Goal: Task Accomplishment & Management: Complete application form

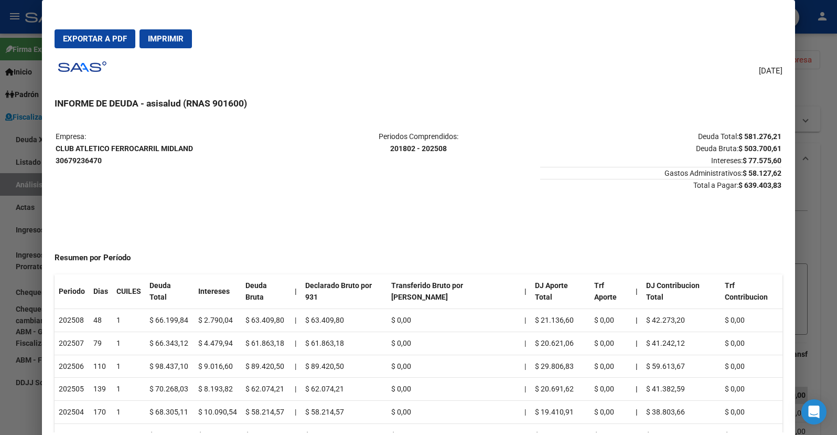
click at [25, 312] on div at bounding box center [418, 217] width 837 height 435
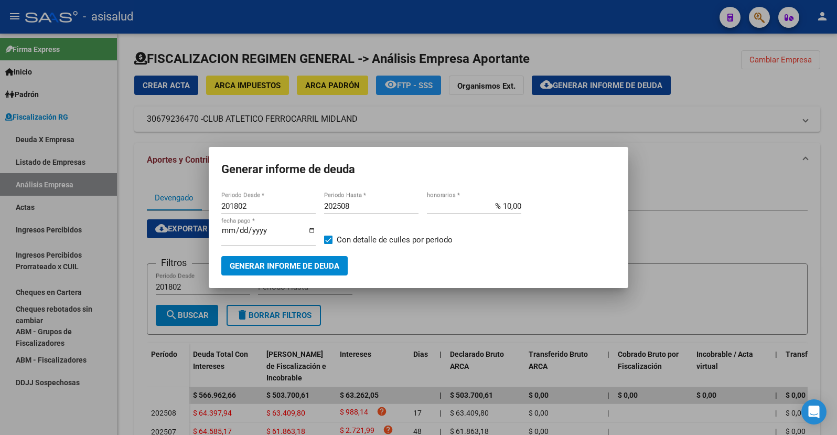
click at [180, 191] on div at bounding box center [418, 217] width 837 height 435
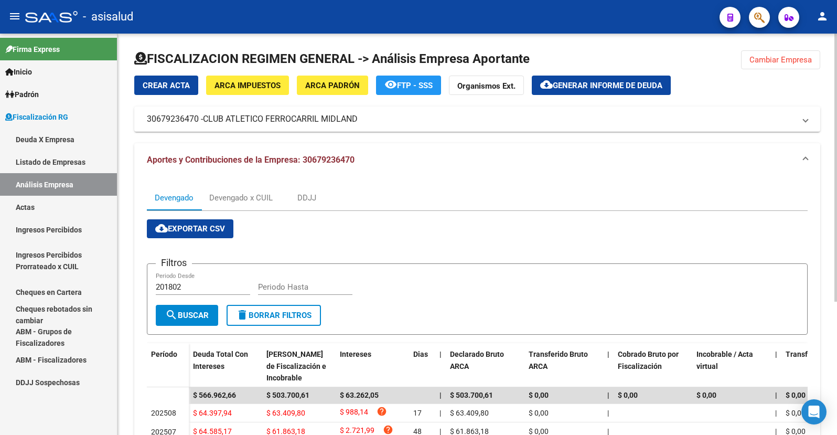
click at [786, 58] on span "Cambiar Empresa" at bounding box center [780, 59] width 62 height 9
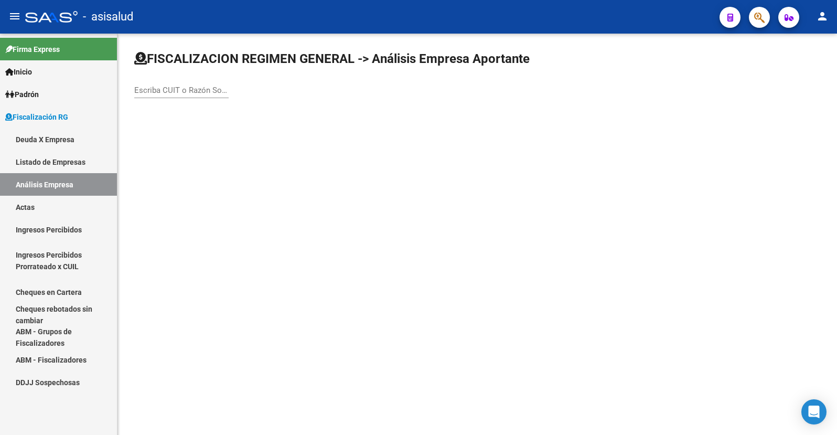
click at [196, 99] on div "Escriba CUIT o Razón Social para buscar" at bounding box center [181, 92] width 94 height 33
click at [197, 92] on input "Escriba CUIT o Razón Social para buscar" at bounding box center [181, 89] width 94 height 9
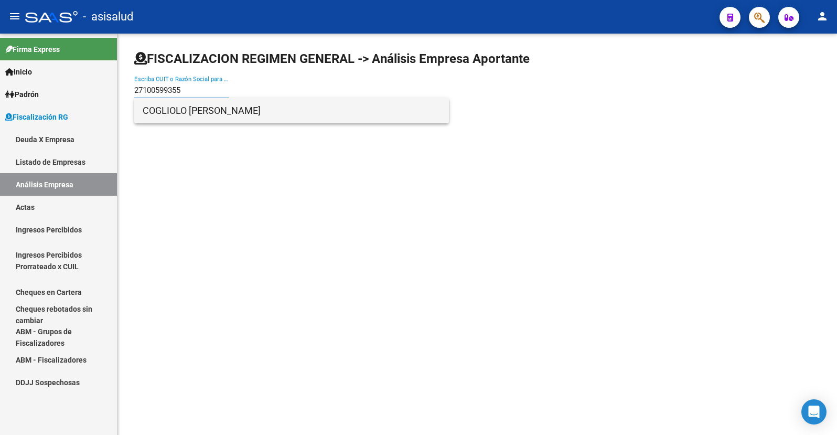
type input "27100599355"
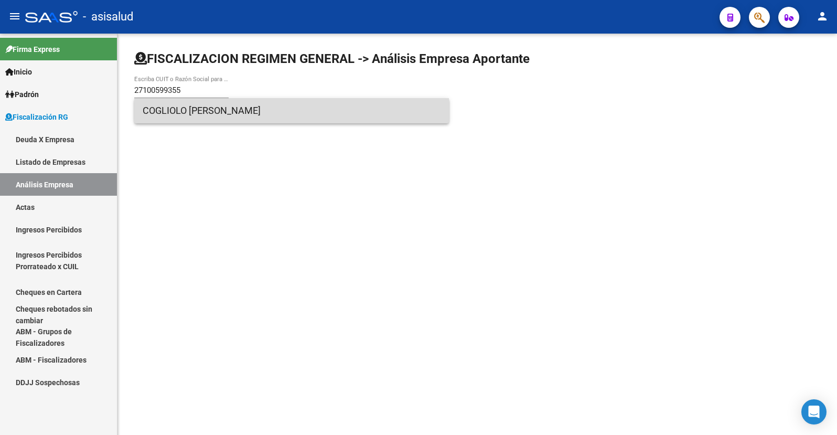
click at [191, 113] on span "COGLIOLO LILIANA TERESA" at bounding box center [292, 110] width 298 height 25
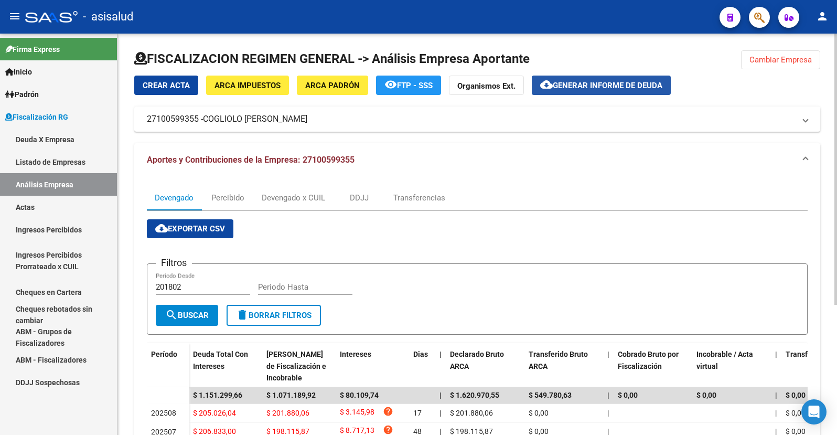
click at [596, 81] on span "Generar informe de deuda" at bounding box center [608, 85] width 110 height 9
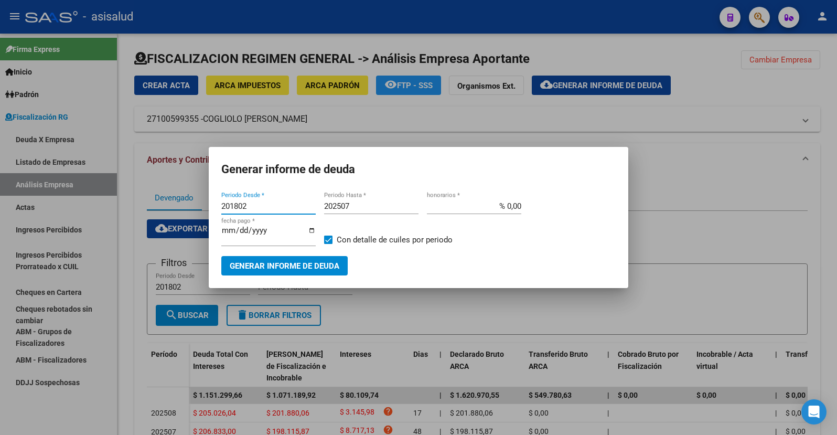
click at [245, 206] on input "201802" at bounding box center [268, 205] width 94 height 9
click at [243, 204] on input "201802" at bounding box center [268, 205] width 94 height 9
click at [242, 204] on input "201802" at bounding box center [268, 205] width 94 height 9
type input "202501"
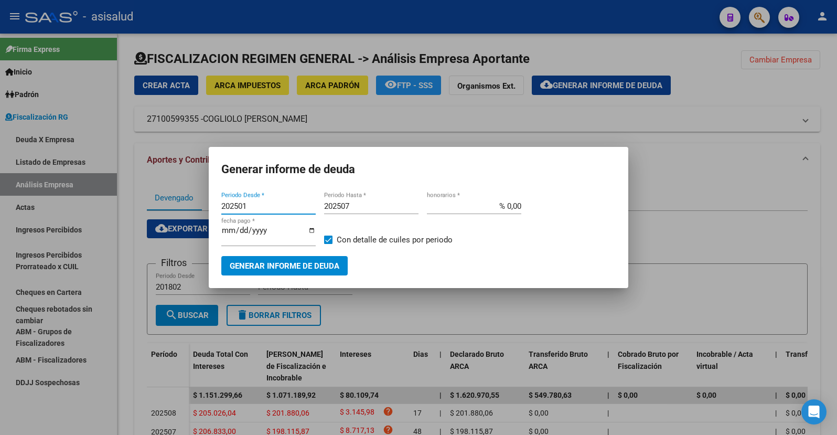
click at [351, 204] on input "202507" at bounding box center [371, 205] width 94 height 9
type input "202508"
click at [512, 202] on input "% 0,00" at bounding box center [474, 205] width 94 height 9
click at [512, 204] on input "% 0,00" at bounding box center [474, 205] width 94 height 9
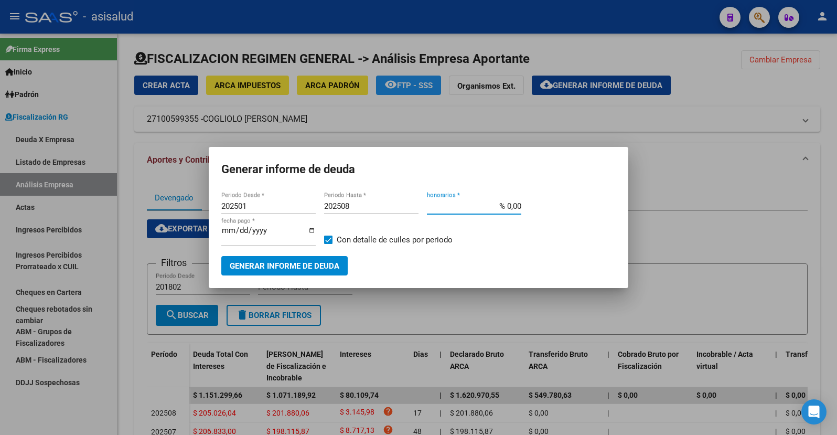
click at [512, 204] on input "% 0,00" at bounding box center [474, 205] width 94 height 9
type input "% 10,00"
click at [240, 230] on input "2025-10-06" at bounding box center [268, 234] width 94 height 17
type input "2025-11-06"
click at [277, 266] on span "Generar informe de deuda" at bounding box center [285, 265] width 110 height 9
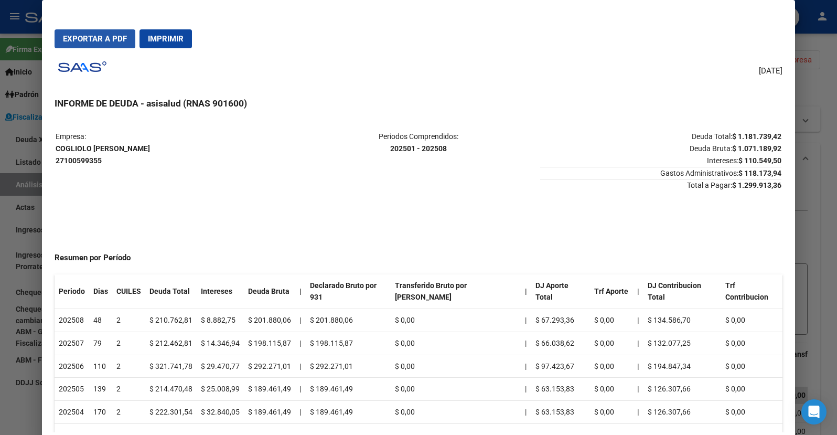
click at [89, 38] on span "Exportar a PDF" at bounding box center [95, 38] width 64 height 9
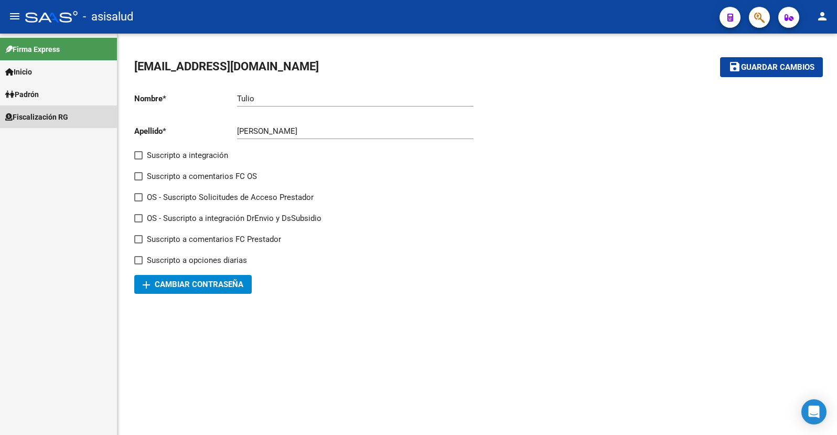
click at [38, 120] on span "Fiscalización RG" at bounding box center [36, 117] width 63 height 12
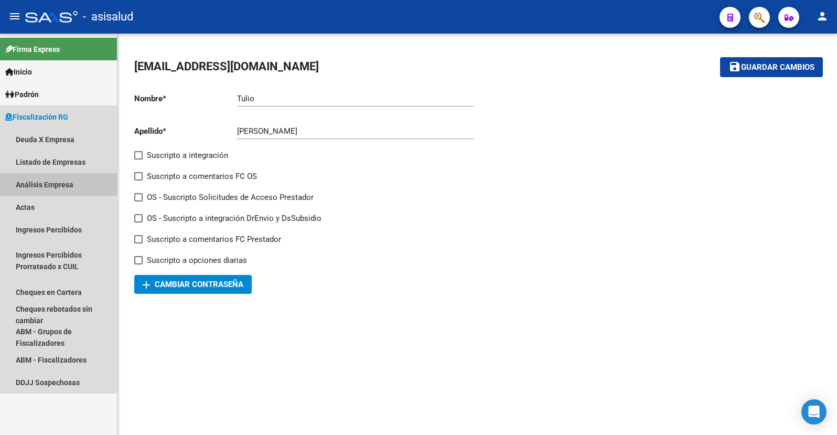
click at [35, 184] on link "Análisis Empresa" at bounding box center [58, 184] width 117 height 23
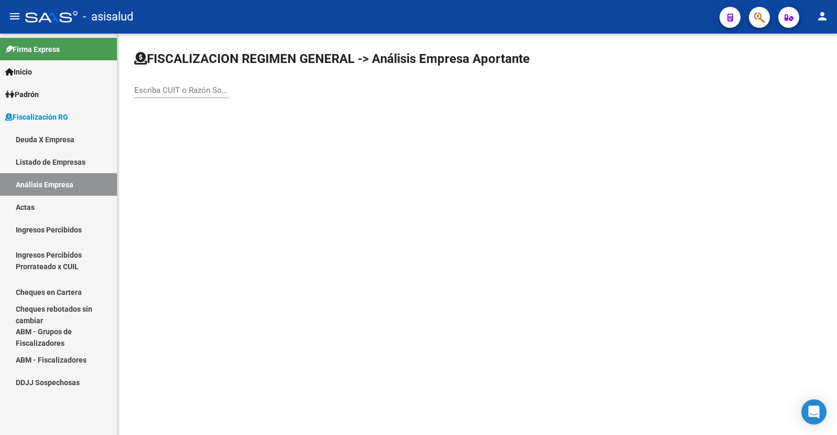
click at [167, 93] on input "Escriba CUIT o Razón Social para buscar" at bounding box center [181, 89] width 94 height 9
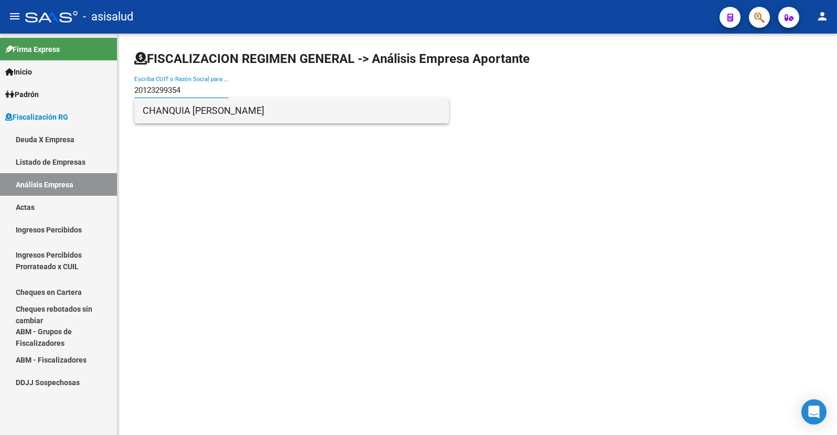
type input "20123299354"
click at [185, 111] on span "CHANQUIA [PERSON_NAME]" at bounding box center [292, 110] width 298 height 25
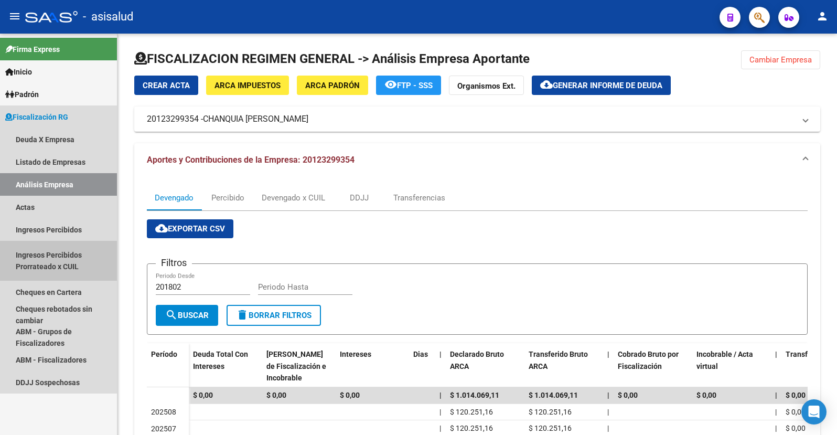
click at [103, 261] on link "Ingresos Percibidos Prorrateado x CUIL" at bounding box center [58, 261] width 117 height 40
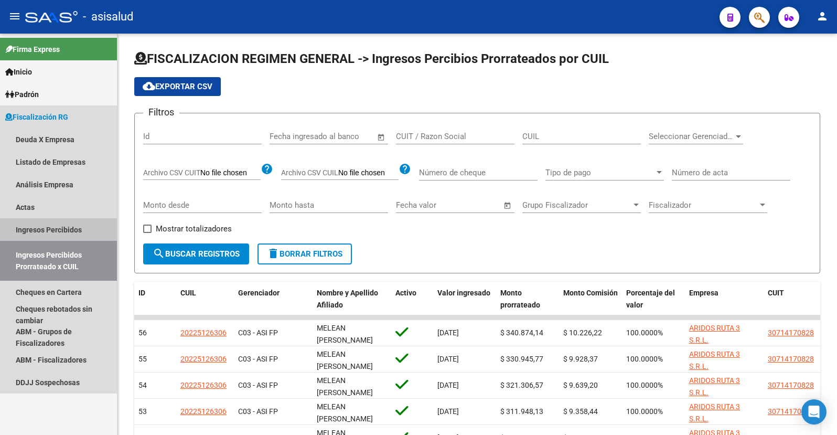
click at [106, 230] on link "Ingresos Percibidos" at bounding box center [58, 229] width 117 height 23
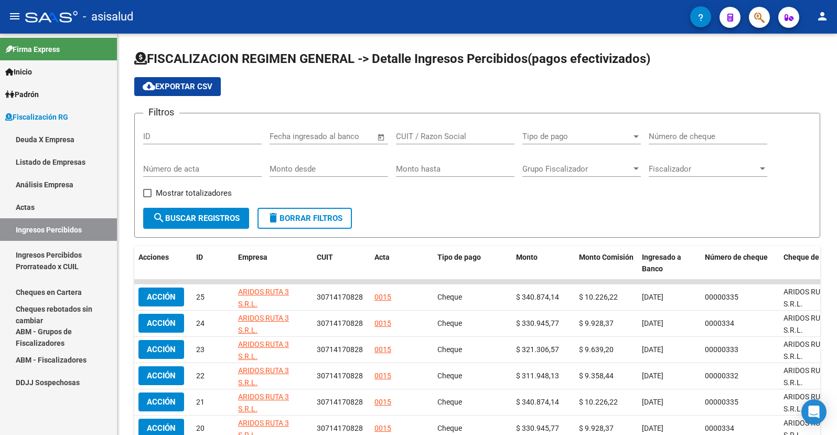
click at [40, 180] on link "Análisis Empresa" at bounding box center [58, 184] width 117 height 23
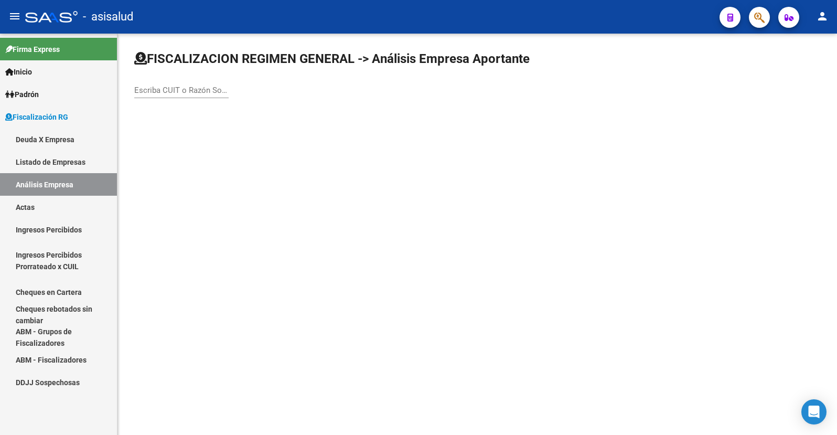
click at [179, 97] on div "Escriba CUIT o Razón Social para buscar" at bounding box center [181, 87] width 94 height 23
click at [168, 92] on input "Escriba CUIT o Razón Social para buscar" at bounding box center [181, 89] width 94 height 9
click at [176, 93] on input "Escriba CUIT o Razón Social para buscar" at bounding box center [181, 89] width 94 height 9
